Goal: Navigation & Orientation: Understand site structure

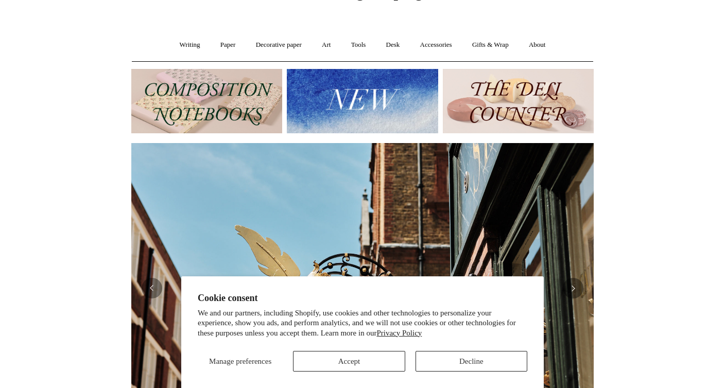
scroll to position [0, 463]
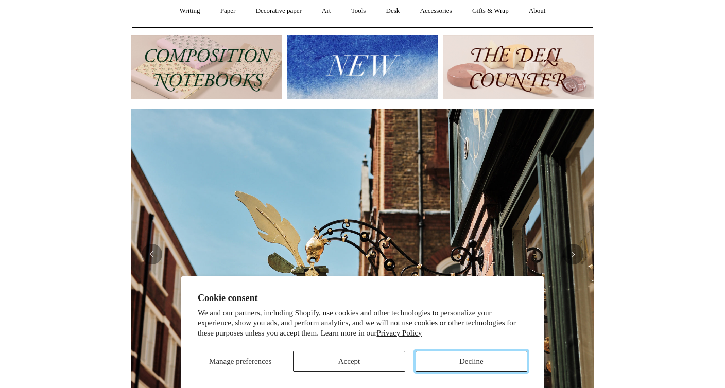
click at [438, 359] on button "Decline" at bounding box center [472, 361] width 112 height 21
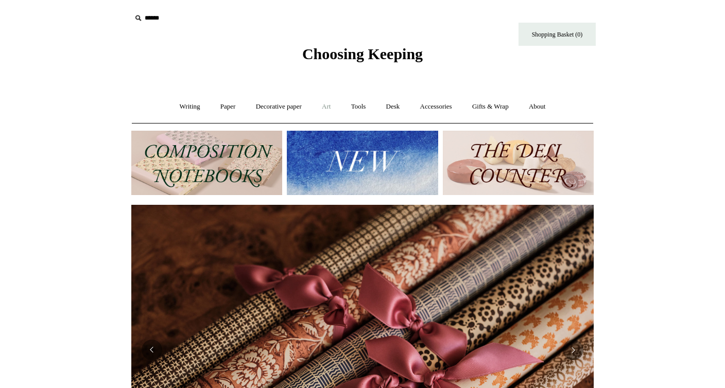
scroll to position [0, 925]
click at [435, 111] on link "Accessories +" at bounding box center [436, 106] width 50 height 27
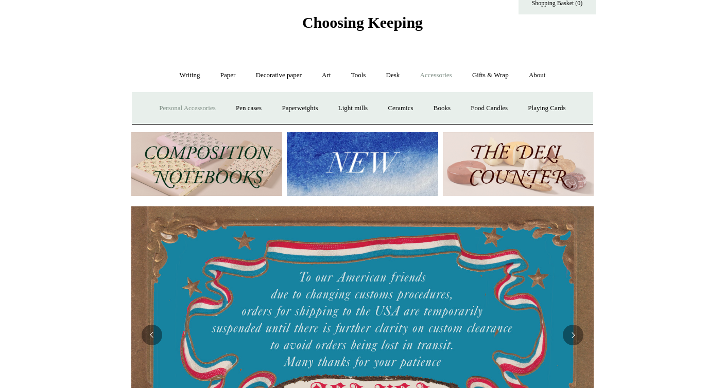
scroll to position [29, 0]
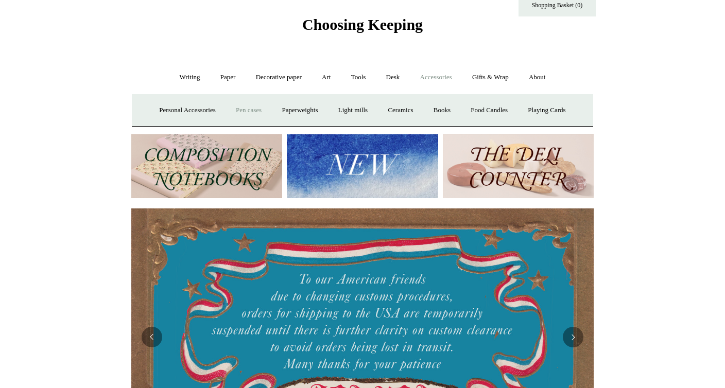
click at [247, 108] on link "Pen cases" at bounding box center [249, 110] width 44 height 27
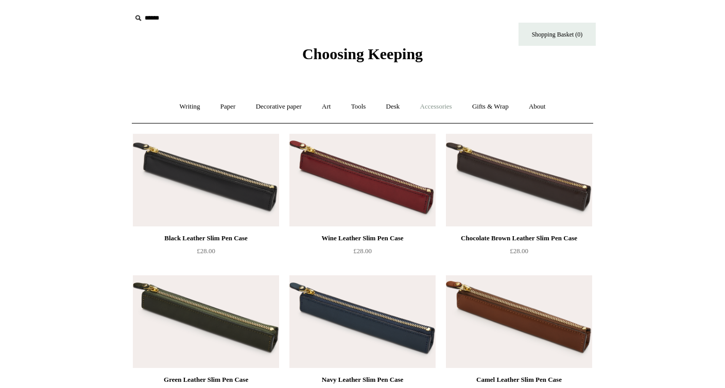
click at [448, 105] on link "Accessories +" at bounding box center [436, 106] width 50 height 27
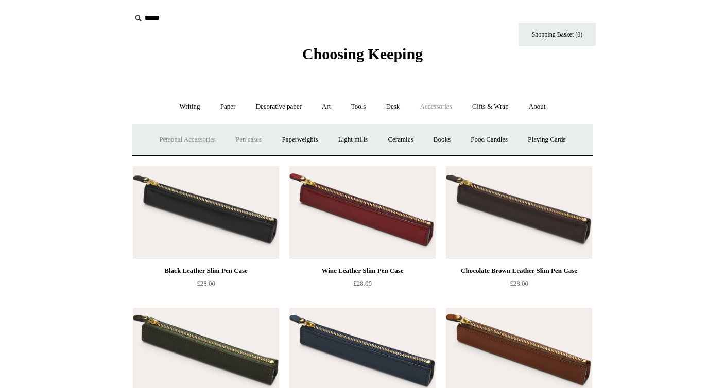
click at [187, 137] on link "Personal Accessories +" at bounding box center [187, 139] width 75 height 27
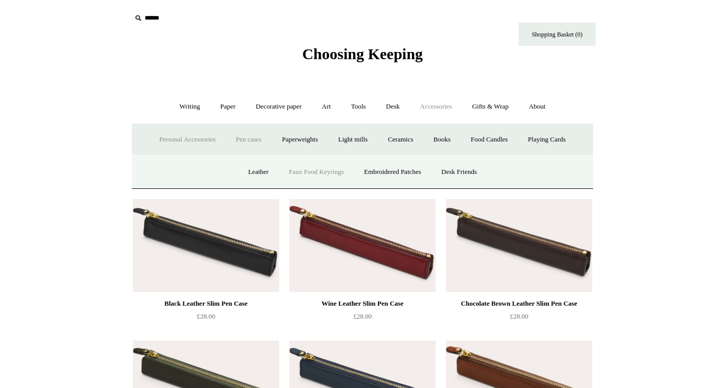
click at [318, 172] on link "Faux Food Keyrings" at bounding box center [317, 172] width 74 height 27
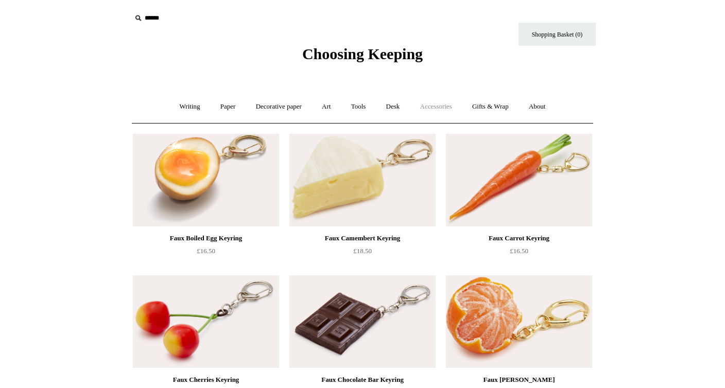
click at [445, 106] on link "Accessories +" at bounding box center [436, 106] width 50 height 27
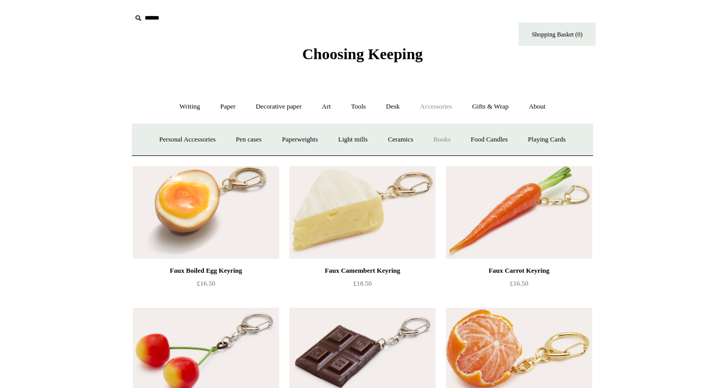
click at [450, 141] on link "Books" at bounding box center [443, 139] width 36 height 27
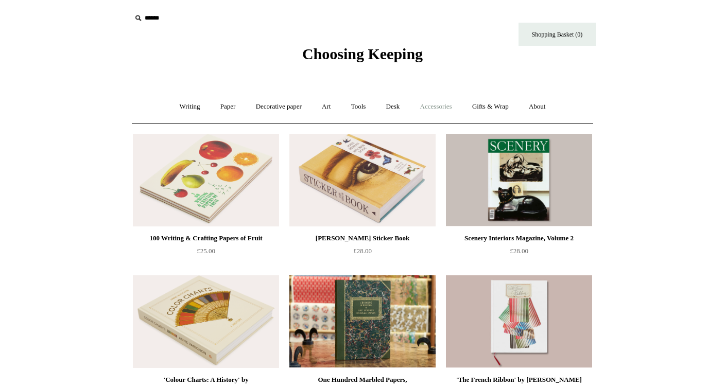
click at [445, 102] on link "Accessories +" at bounding box center [436, 106] width 50 height 27
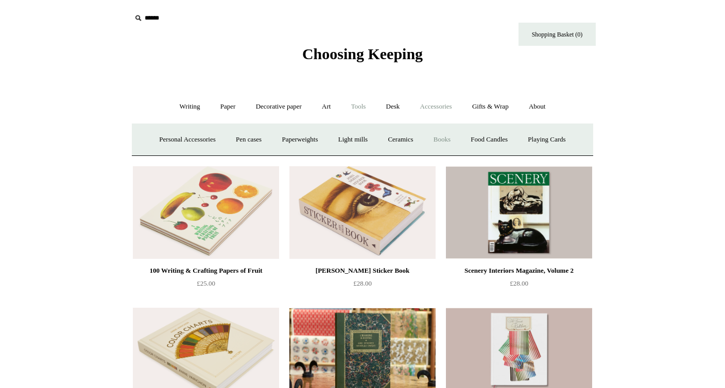
click at [354, 107] on link "Tools +" at bounding box center [358, 106] width 33 height 27
click at [514, 137] on link "Tape +" at bounding box center [512, 139] width 31 height 27
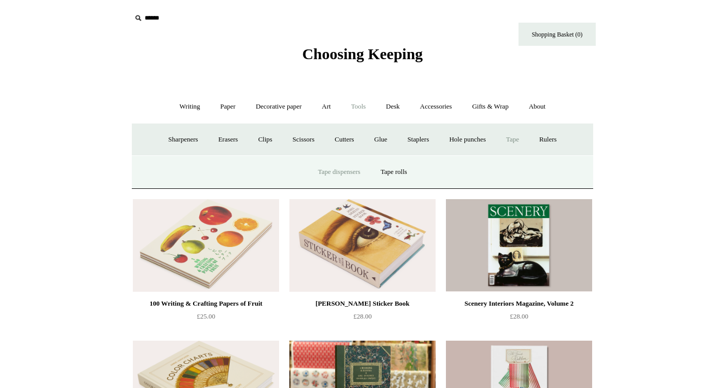
click at [340, 170] on link "Tape dispensers" at bounding box center [339, 172] width 61 height 27
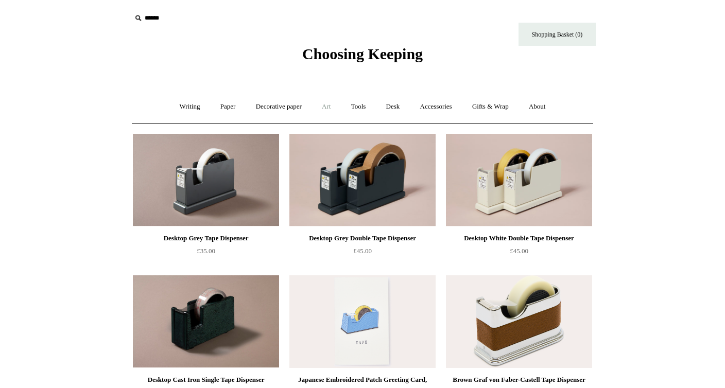
click at [322, 107] on link "Art +" at bounding box center [326, 106] width 27 height 27
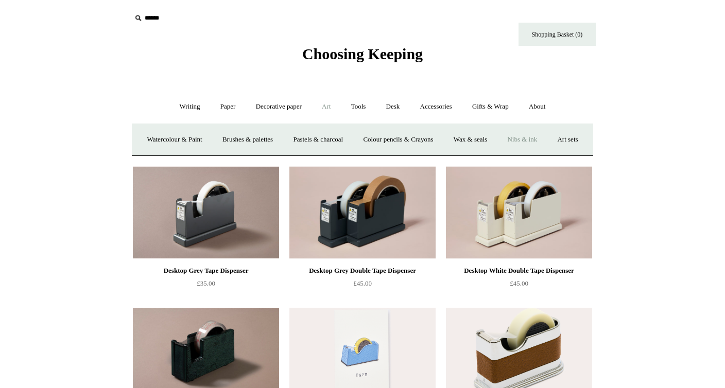
click at [547, 143] on link "Nibs & ink" at bounding box center [522, 139] width 48 height 27
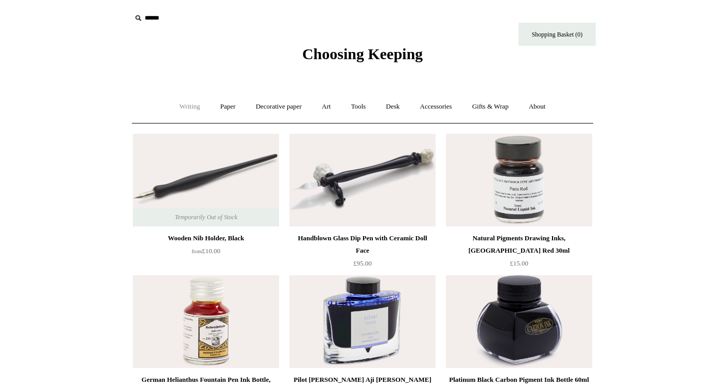
click at [188, 109] on link "Writing +" at bounding box center [190, 106] width 39 height 27
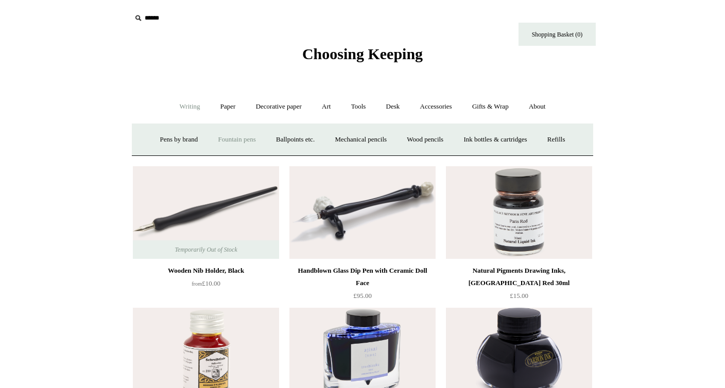
click at [214, 139] on link "Fountain pens +" at bounding box center [237, 139] width 56 height 27
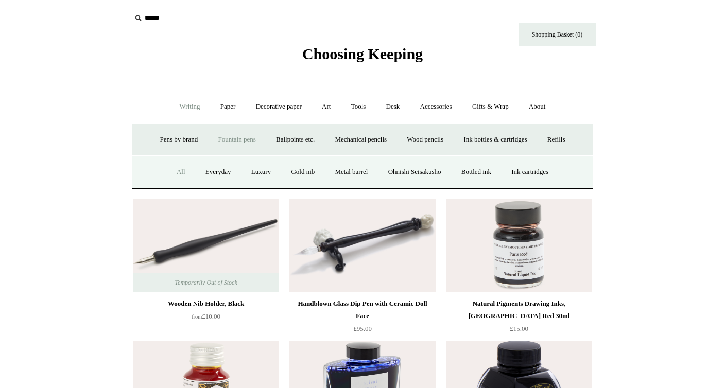
click at [170, 173] on link "All" at bounding box center [180, 172] width 27 height 27
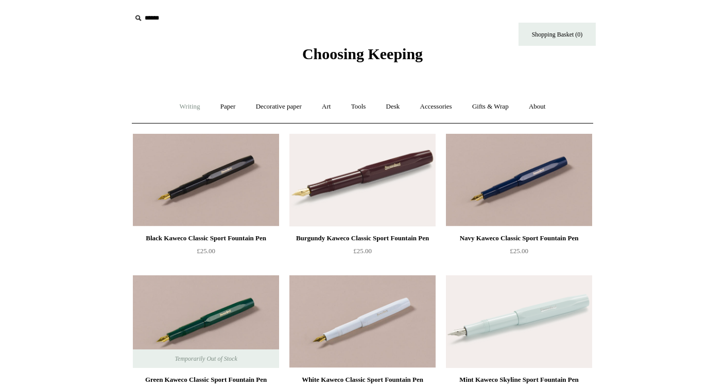
click at [187, 101] on link "Writing +" at bounding box center [190, 106] width 39 height 27
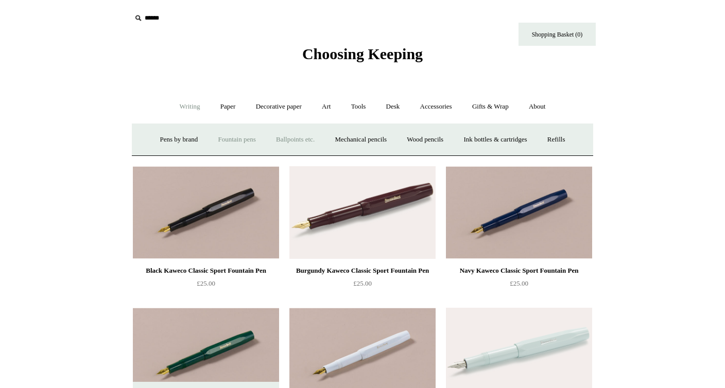
click at [278, 142] on link "Ballpoints etc. +" at bounding box center [295, 139] width 57 height 27
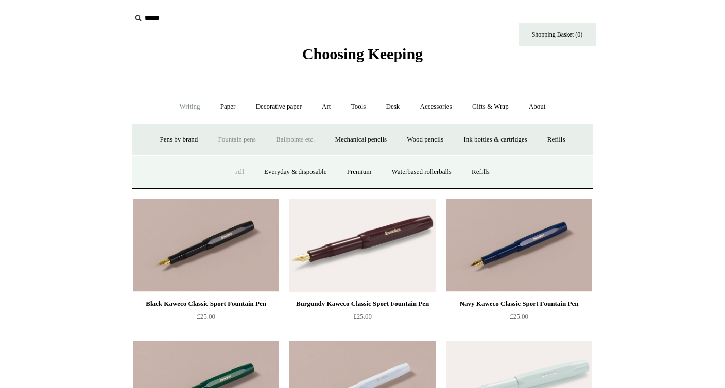
click at [244, 172] on link "All" at bounding box center [239, 172] width 27 height 27
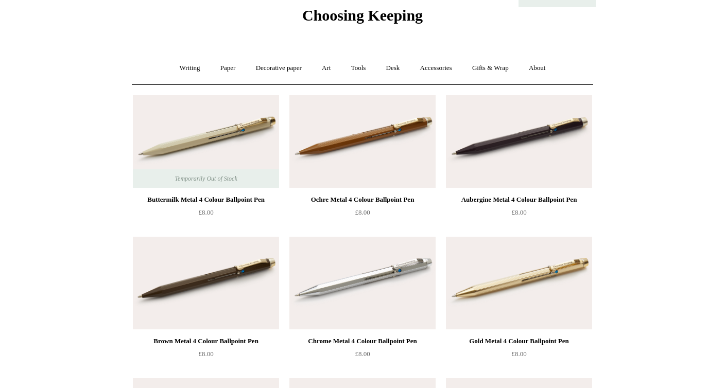
scroll to position [26, 0]
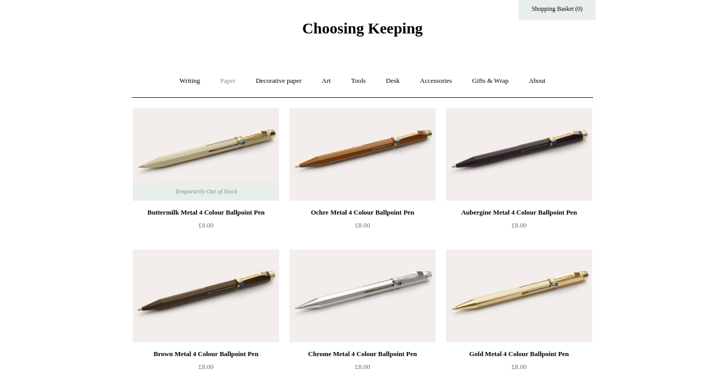
click at [219, 85] on link "Paper +" at bounding box center [228, 80] width 34 height 27
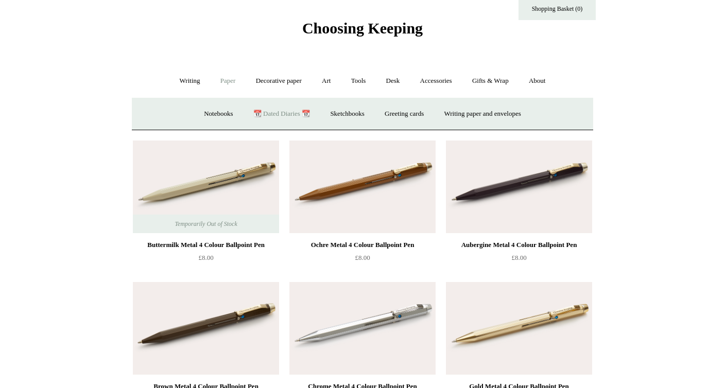
click at [293, 113] on link "📆 Dated Diaries 📆" at bounding box center [281, 113] width 75 height 27
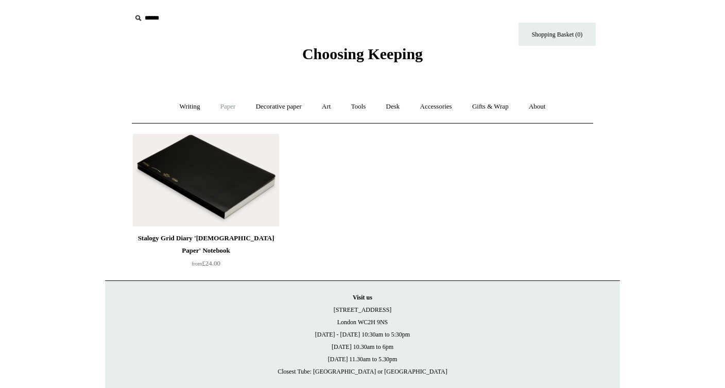
click at [216, 108] on link "Paper +" at bounding box center [228, 106] width 34 height 27
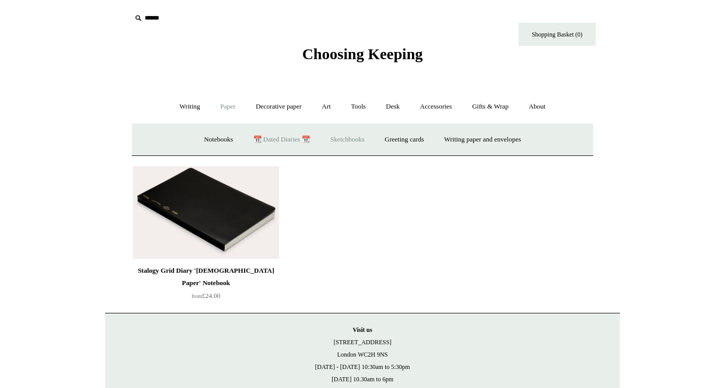
click at [345, 137] on link "Sketchbooks +" at bounding box center [347, 139] width 53 height 27
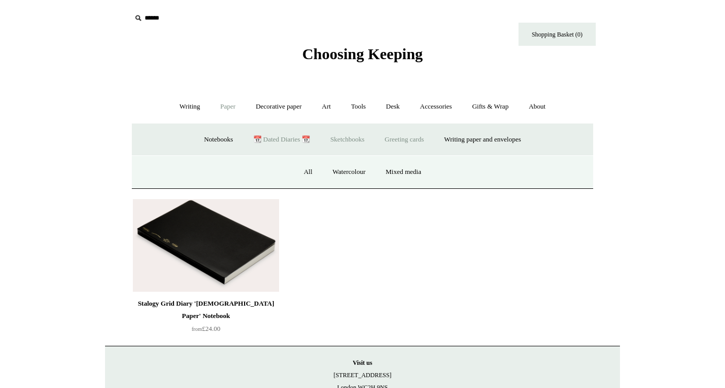
click at [389, 139] on link "Greeting cards +" at bounding box center [405, 139] width 58 height 27
click at [489, 144] on link "Writing paper and envelopes +" at bounding box center [482, 139] width 95 height 27
click at [252, 170] on link "All" at bounding box center [254, 172] width 27 height 27
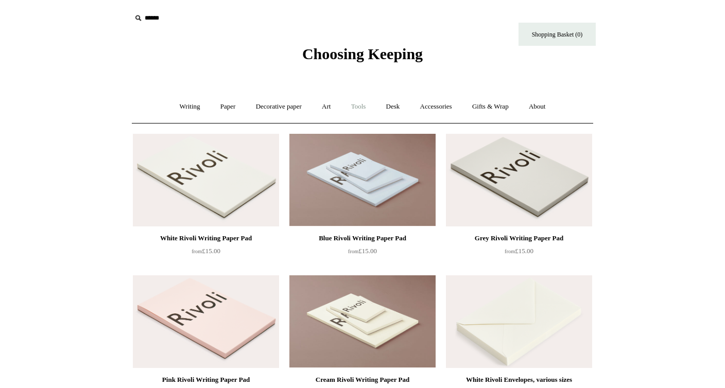
click at [357, 104] on link "Tools +" at bounding box center [358, 106] width 33 height 27
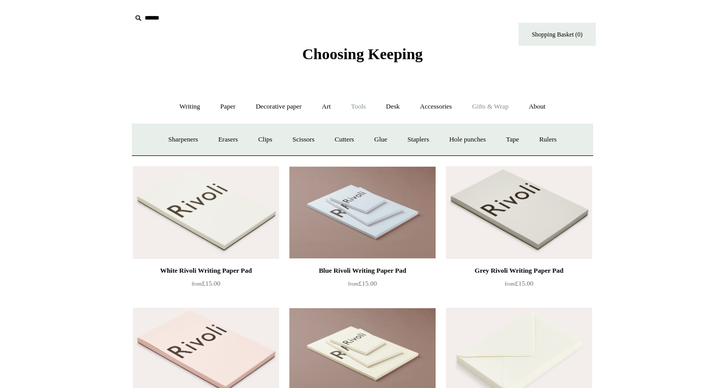
click at [498, 108] on link "Gifts & Wrap +" at bounding box center [490, 106] width 55 height 27
click at [485, 104] on link "Gifts & Wrap -" at bounding box center [490, 106] width 55 height 27
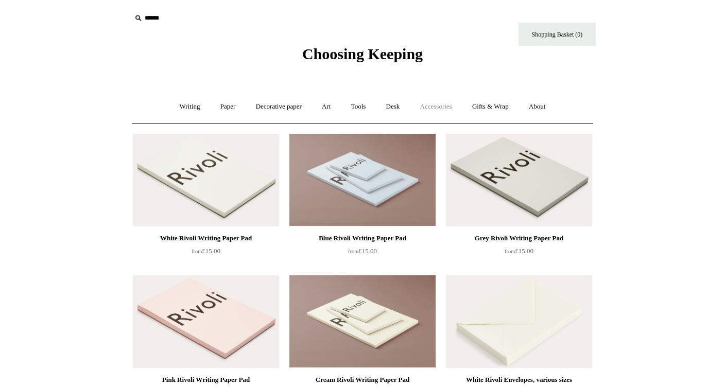
click at [433, 109] on link "Accessories +" at bounding box center [436, 106] width 50 height 27
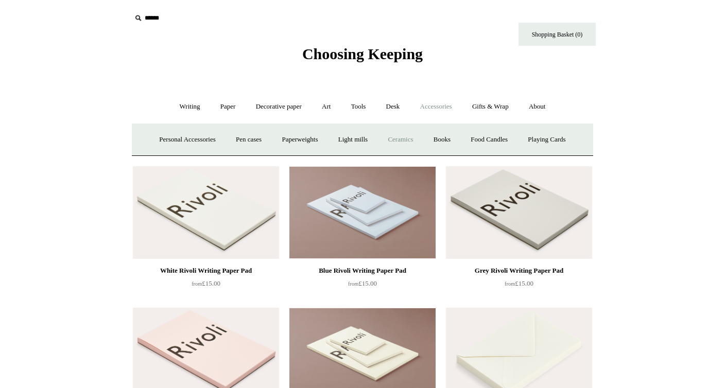
click at [391, 142] on link "Ceramics +" at bounding box center [401, 139] width 44 height 27
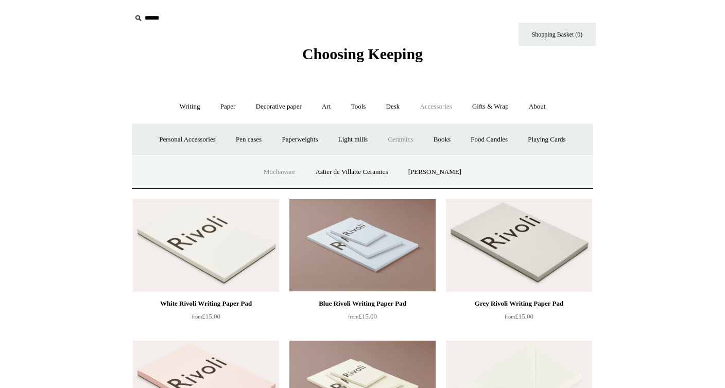
click at [285, 174] on link "Mochaware" at bounding box center [280, 172] width 50 height 27
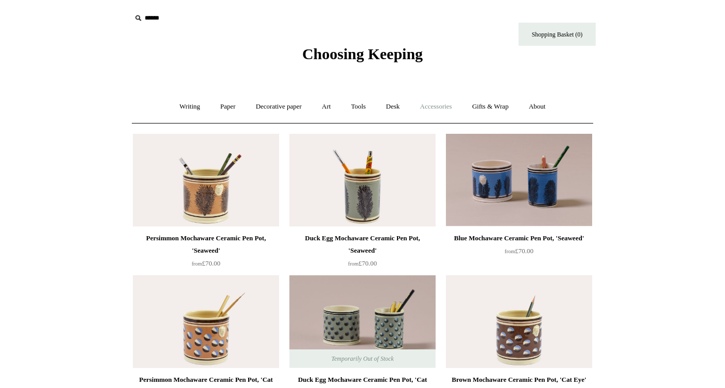
click at [438, 106] on link "Accessories +" at bounding box center [436, 106] width 50 height 27
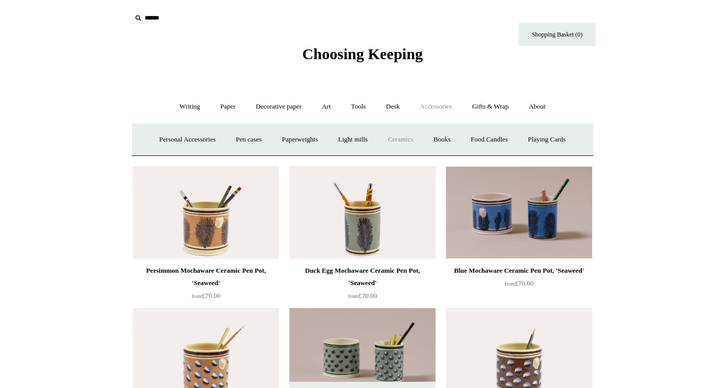
click at [403, 137] on link "Ceramics +" at bounding box center [401, 139] width 44 height 27
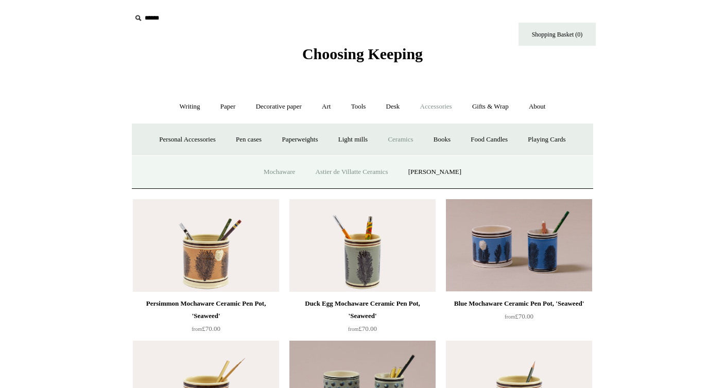
click at [361, 170] on link "Astier de Villatte Ceramics" at bounding box center [352, 172] width 91 height 27
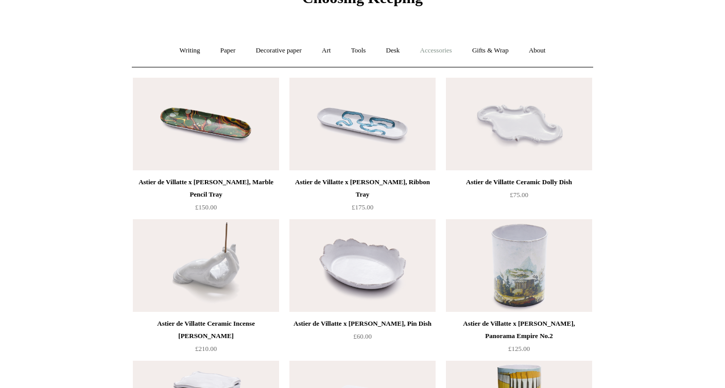
scroll to position [57, 0]
click at [445, 52] on link "Accessories +" at bounding box center [436, 50] width 50 height 27
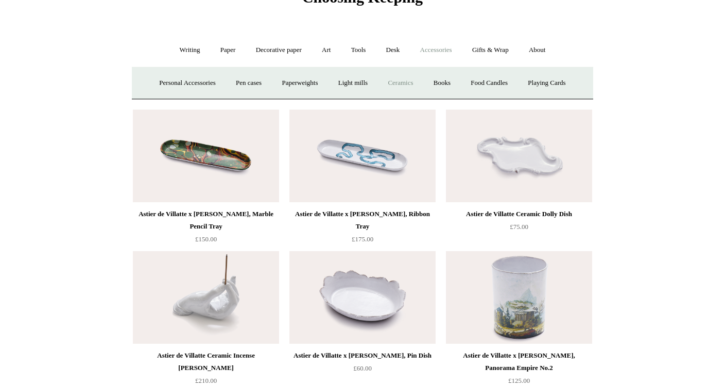
click at [404, 80] on link "Ceramics +" at bounding box center [401, 83] width 44 height 27
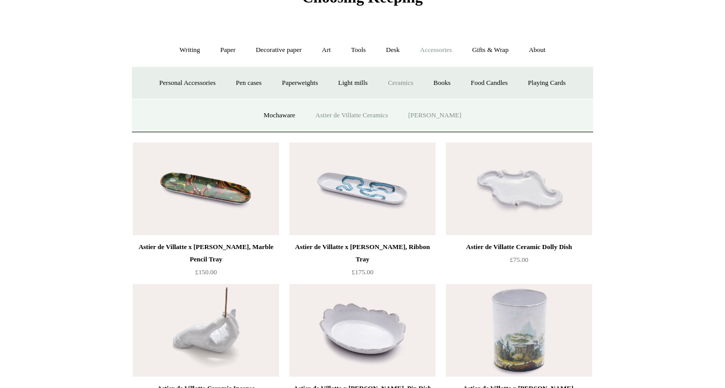
click at [430, 115] on link "[PERSON_NAME]" at bounding box center [435, 115] width 72 height 27
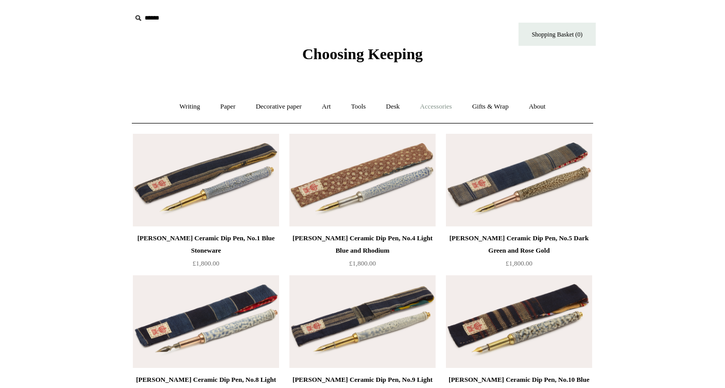
click at [442, 107] on link "Accessories +" at bounding box center [436, 106] width 50 height 27
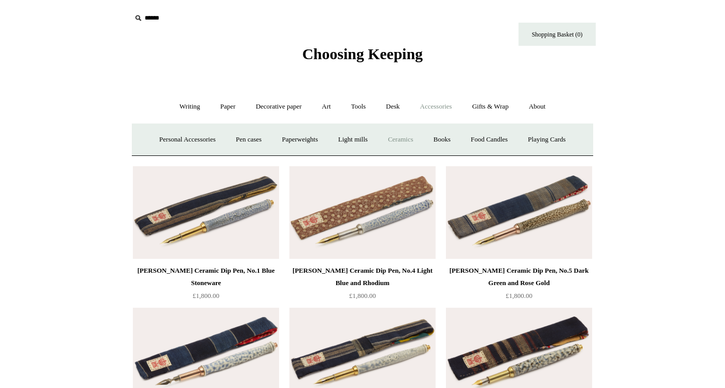
click at [405, 139] on link "Ceramics +" at bounding box center [401, 139] width 44 height 27
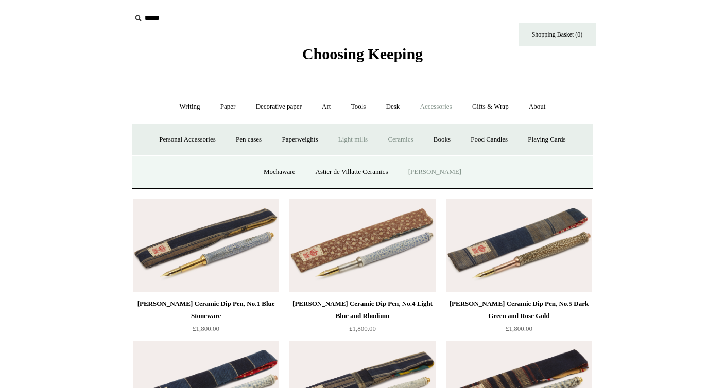
click at [352, 137] on link "Light mills" at bounding box center [353, 139] width 48 height 27
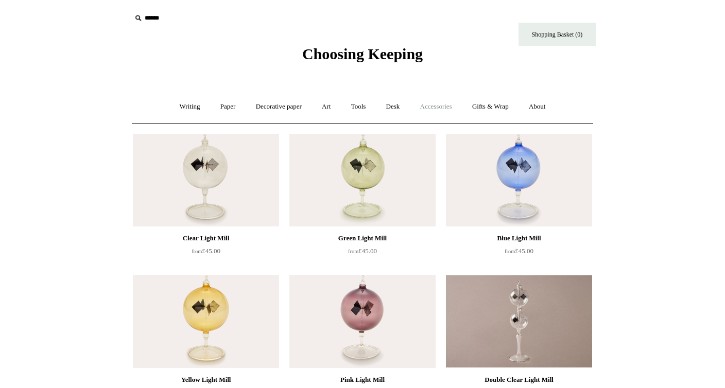
click at [439, 112] on link "Accessories +" at bounding box center [436, 106] width 50 height 27
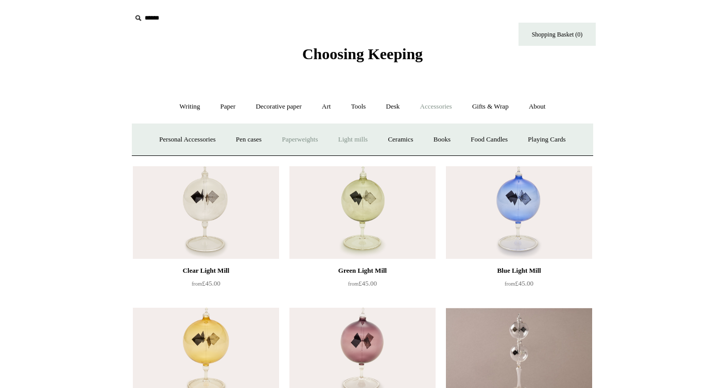
click at [295, 139] on link "Paperweights +" at bounding box center [300, 139] width 55 height 27
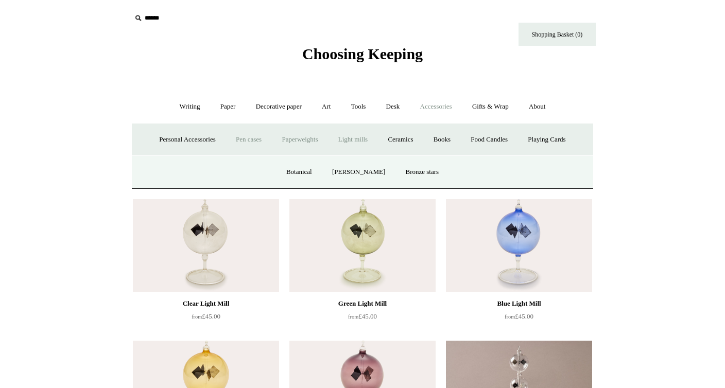
click at [239, 142] on link "Pen cases" at bounding box center [249, 139] width 44 height 27
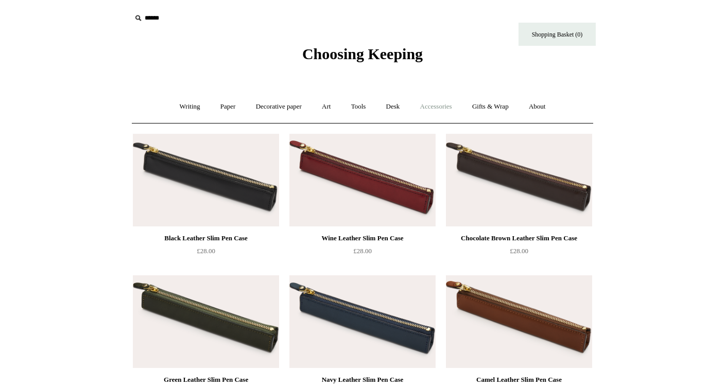
click at [430, 107] on link "Accessories +" at bounding box center [436, 106] width 50 height 27
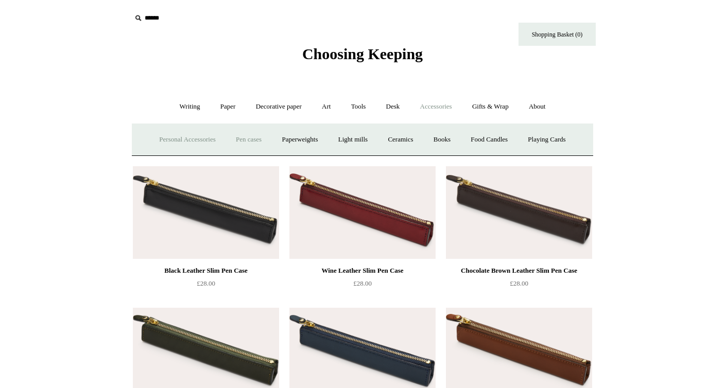
click at [166, 143] on link "Personal Accessories +" at bounding box center [187, 139] width 75 height 27
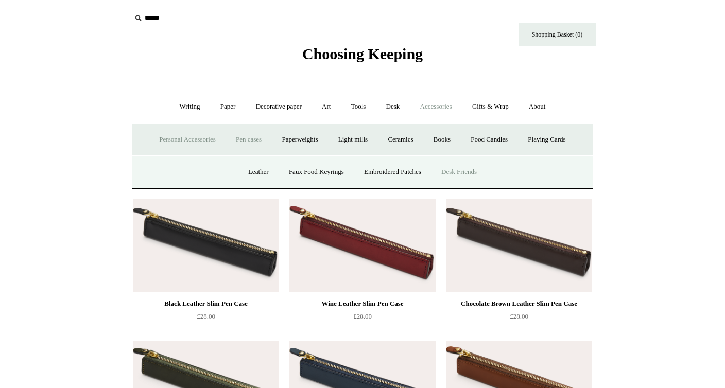
click at [475, 174] on link "Desk Friends" at bounding box center [459, 172] width 54 height 27
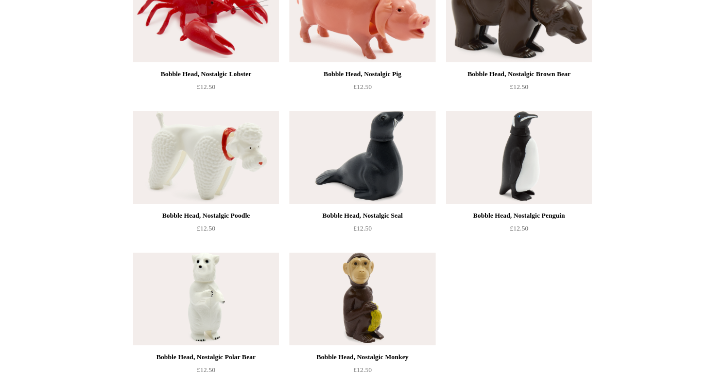
scroll to position [620, 0]
